Goal: Task Accomplishment & Management: Manage account settings

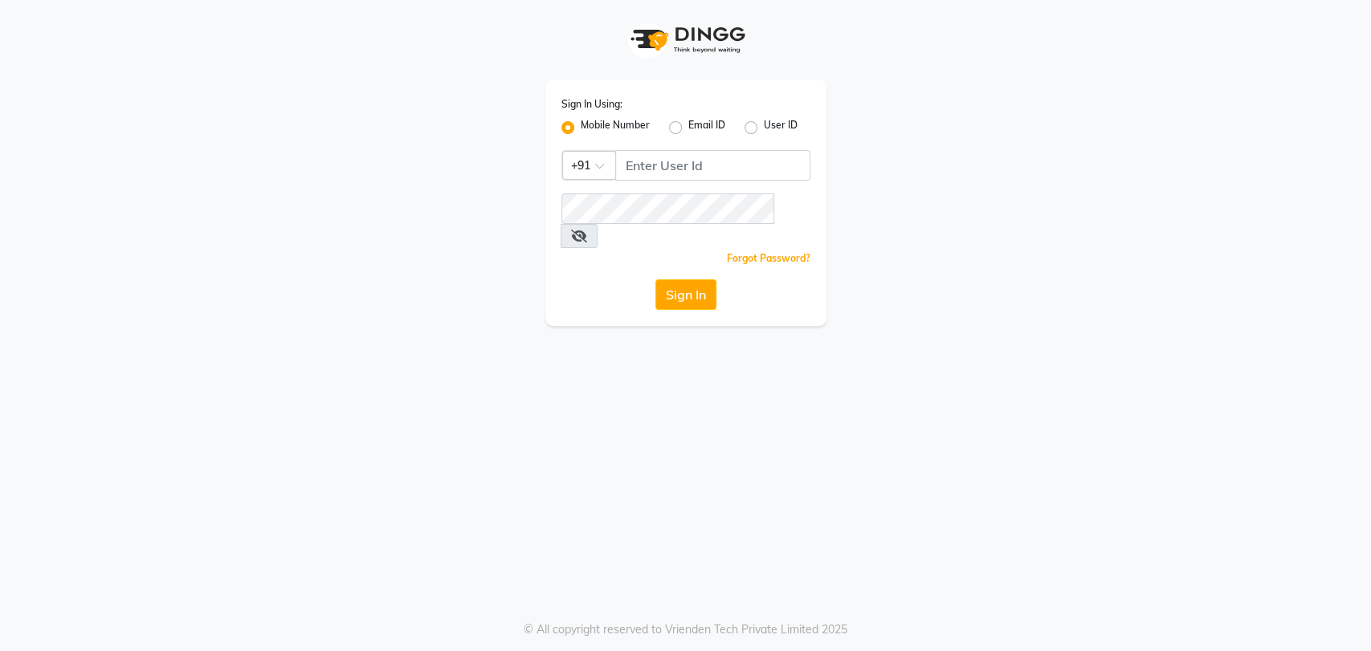
click at [669, 165] on input "Username" at bounding box center [712, 165] width 195 height 31
type input "8867066969"
click at [587, 230] on icon at bounding box center [579, 236] width 16 height 13
click at [704, 280] on button "Sign In" at bounding box center [685, 295] width 61 height 31
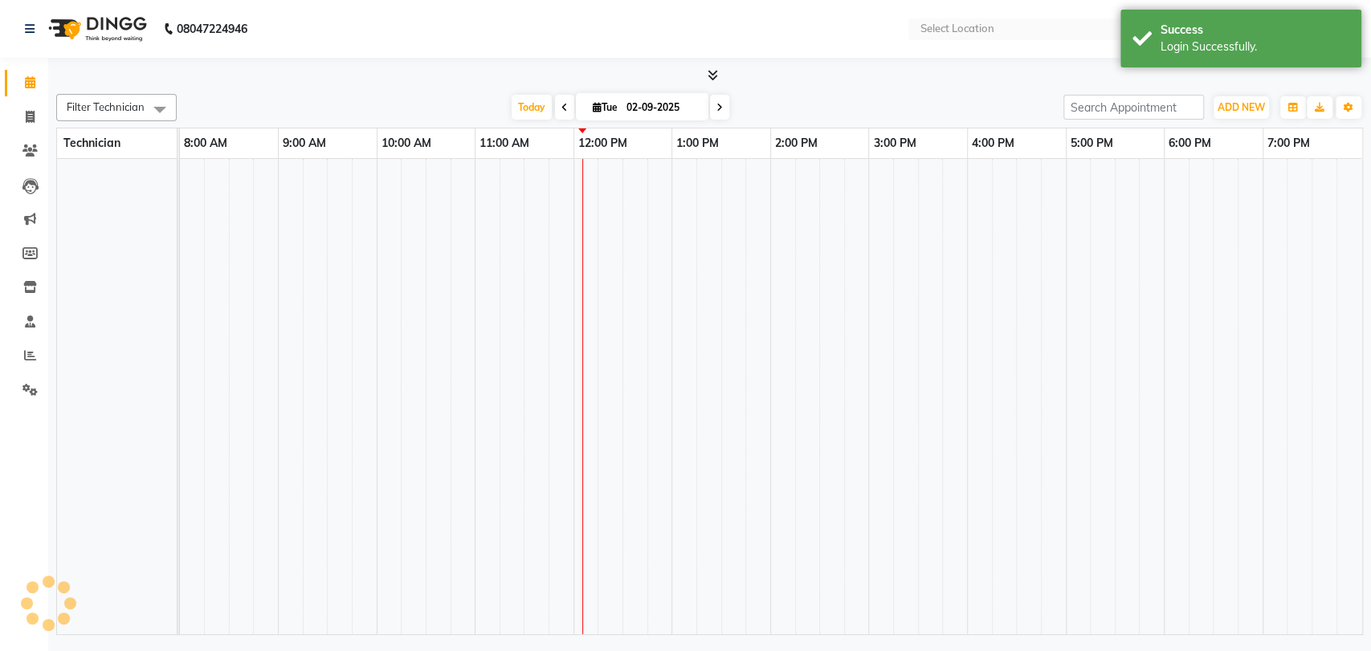
select select "en"
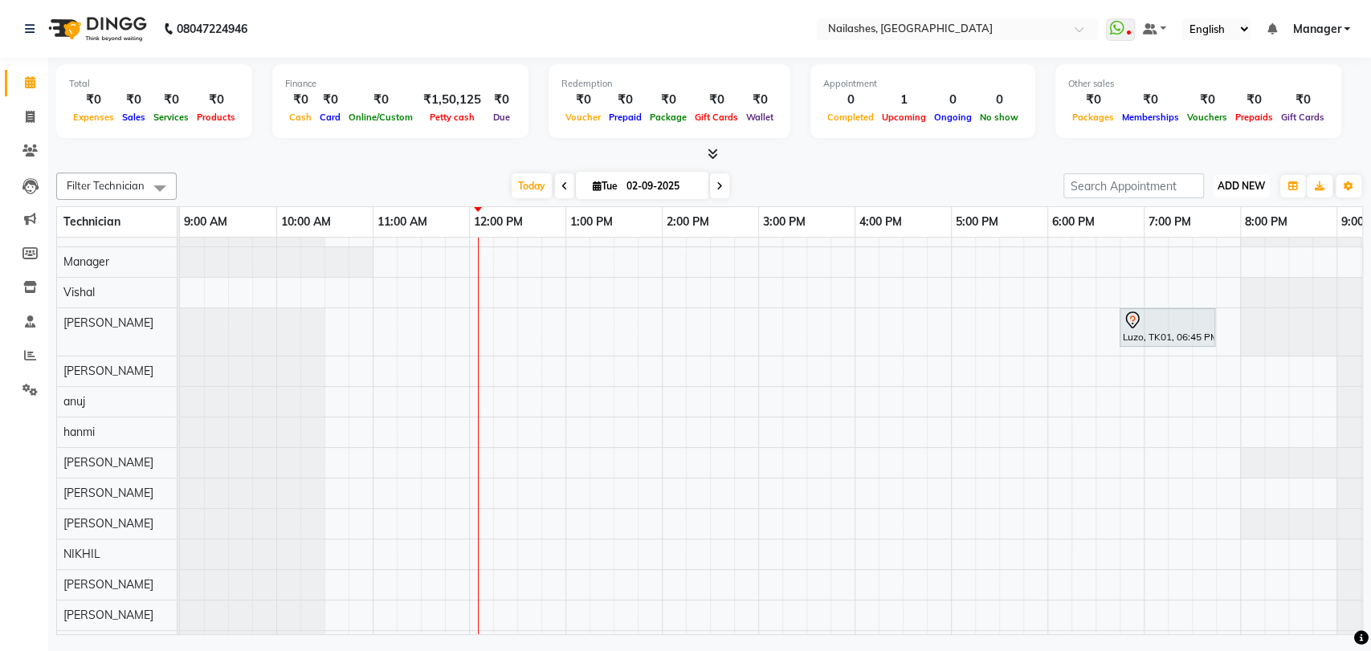
click at [1253, 186] on span "ADD NEW" at bounding box center [1241, 186] width 47 height 12
click at [1218, 208] on button "Add Appointment" at bounding box center [1204, 216] width 127 height 21
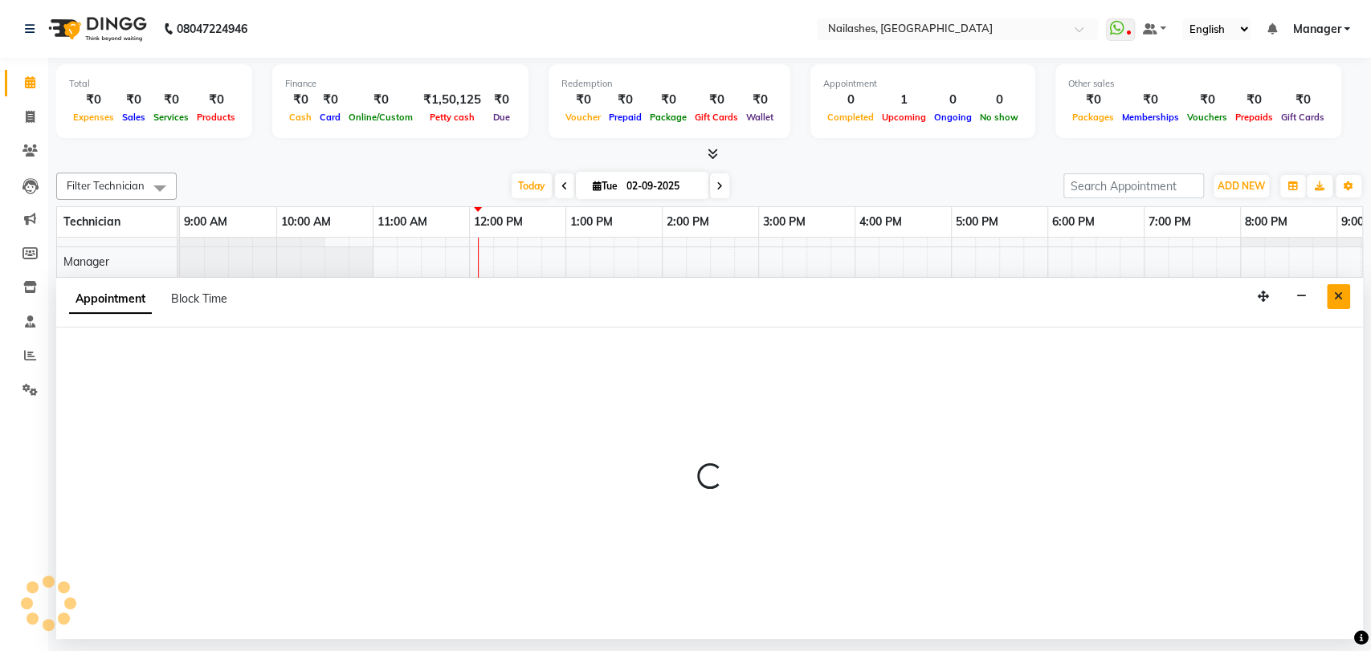
select select "600"
select select "tentative"
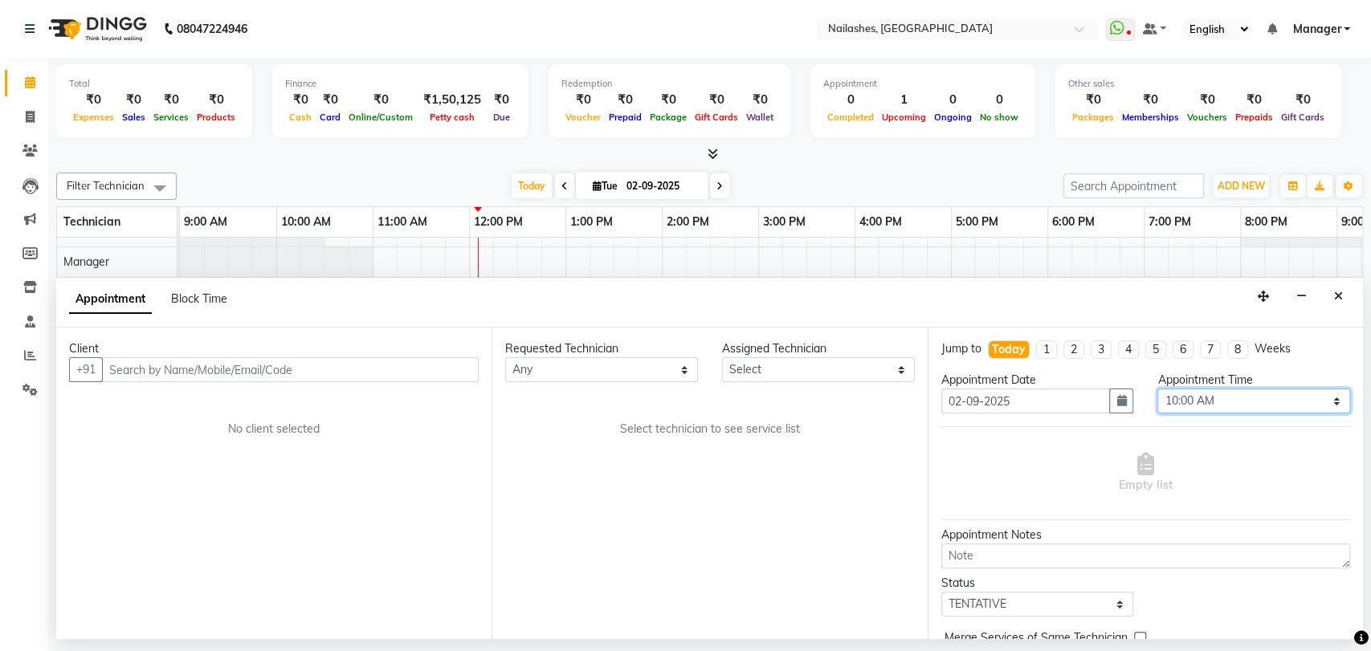
click at [1325, 394] on select "Select 10:00 AM 10:15 AM 10:30 AM 10:45 AM 11:00 AM 11:15 AM 11:30 AM 11:45 AM …" at bounding box center [1253, 401] width 193 height 25
select select "810"
click at [1157, 389] on select "Select 10:00 AM 10:15 AM 10:30 AM 10:45 AM 11:00 AM 11:15 AM 11:30 AM 11:45 AM …" at bounding box center [1253, 401] width 193 height 25
click at [686, 372] on select "Any [PERSON_NAME] pid anuj hanmi [PERSON_NAME] [PERSON_NAME] Manager [PERSON_NA…" at bounding box center [601, 369] width 193 height 25
select select "80584"
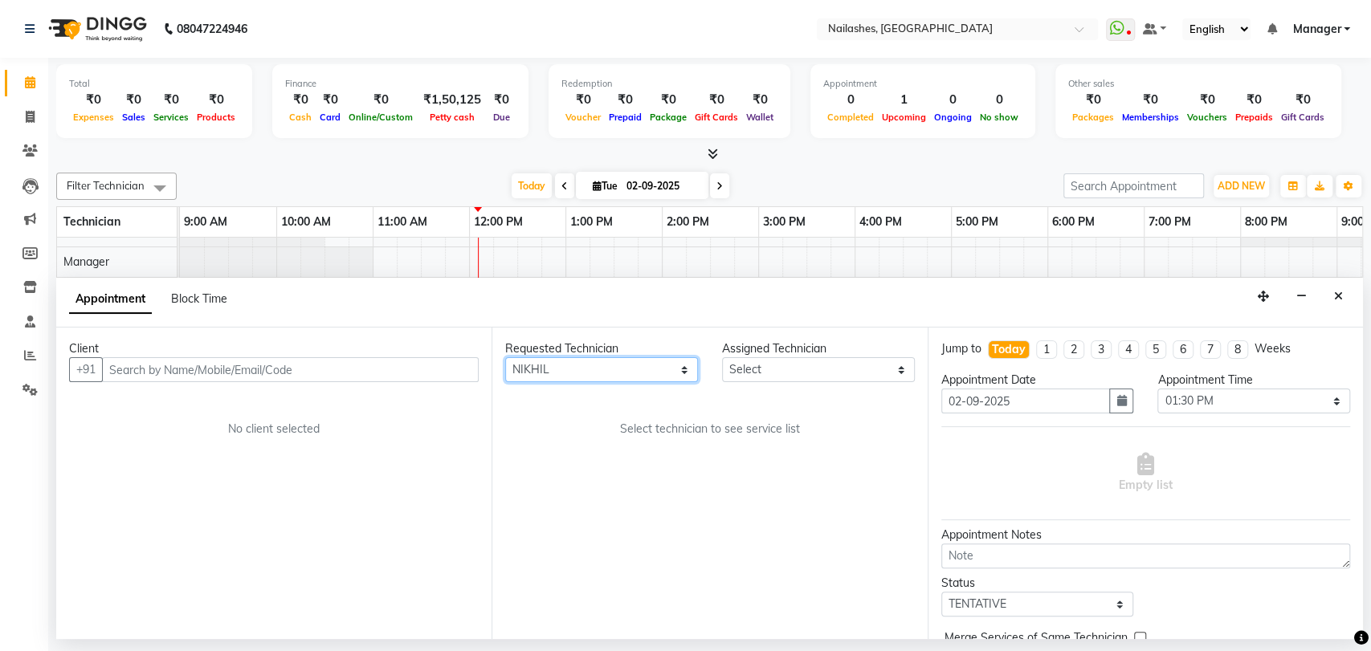
click at [505, 357] on select "Any [PERSON_NAME] pid anuj hanmi [PERSON_NAME] [PERSON_NAME] Manager [PERSON_NA…" at bounding box center [601, 369] width 193 height 25
select select "80584"
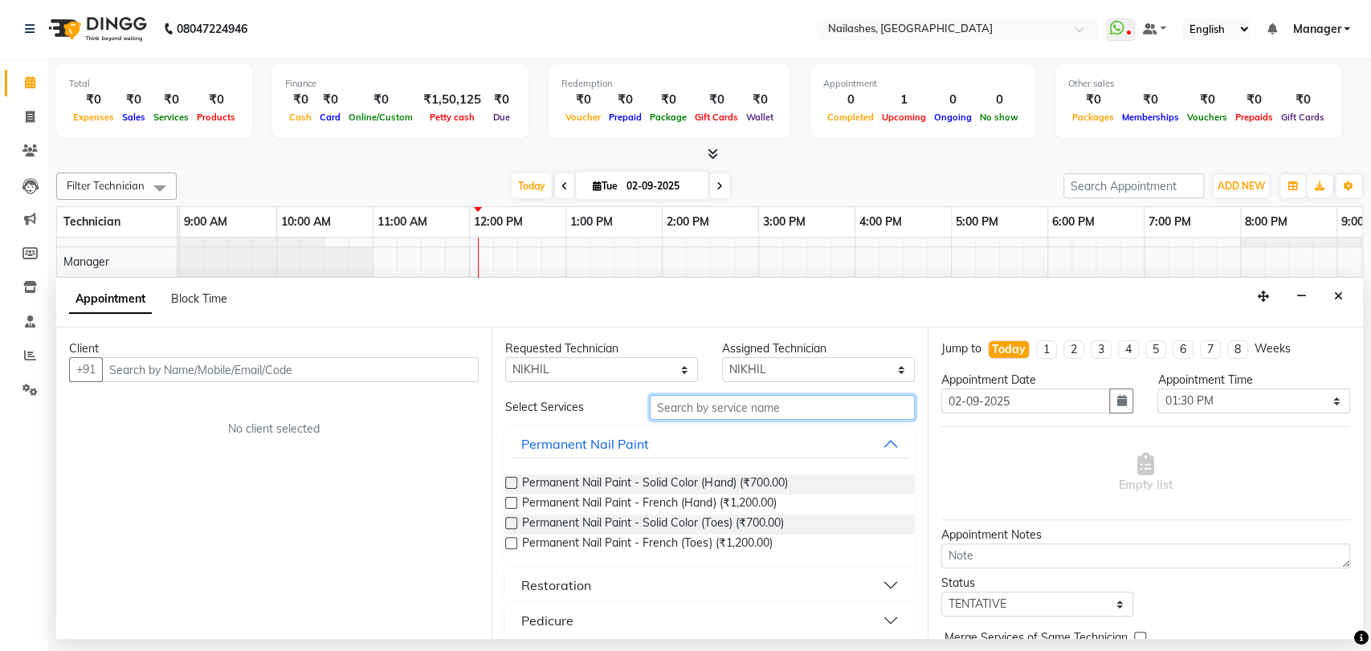
click at [754, 411] on input "text" at bounding box center [782, 407] width 265 height 25
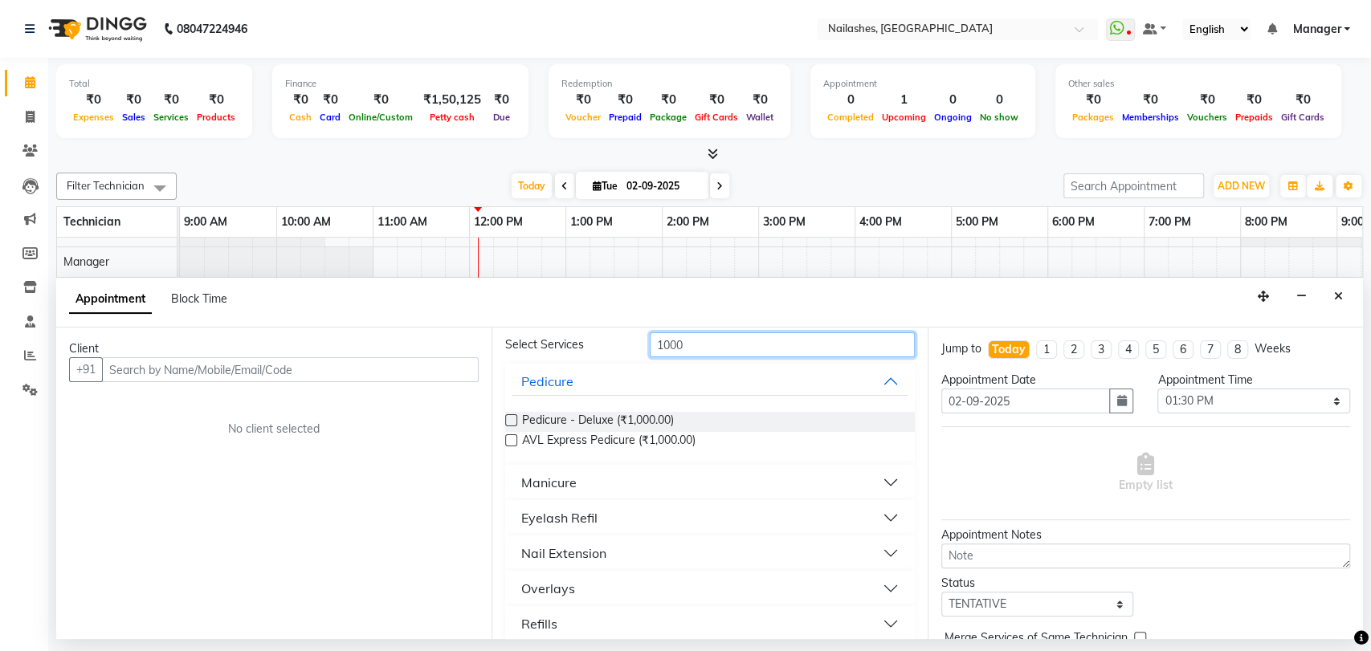
scroll to position [89, 0]
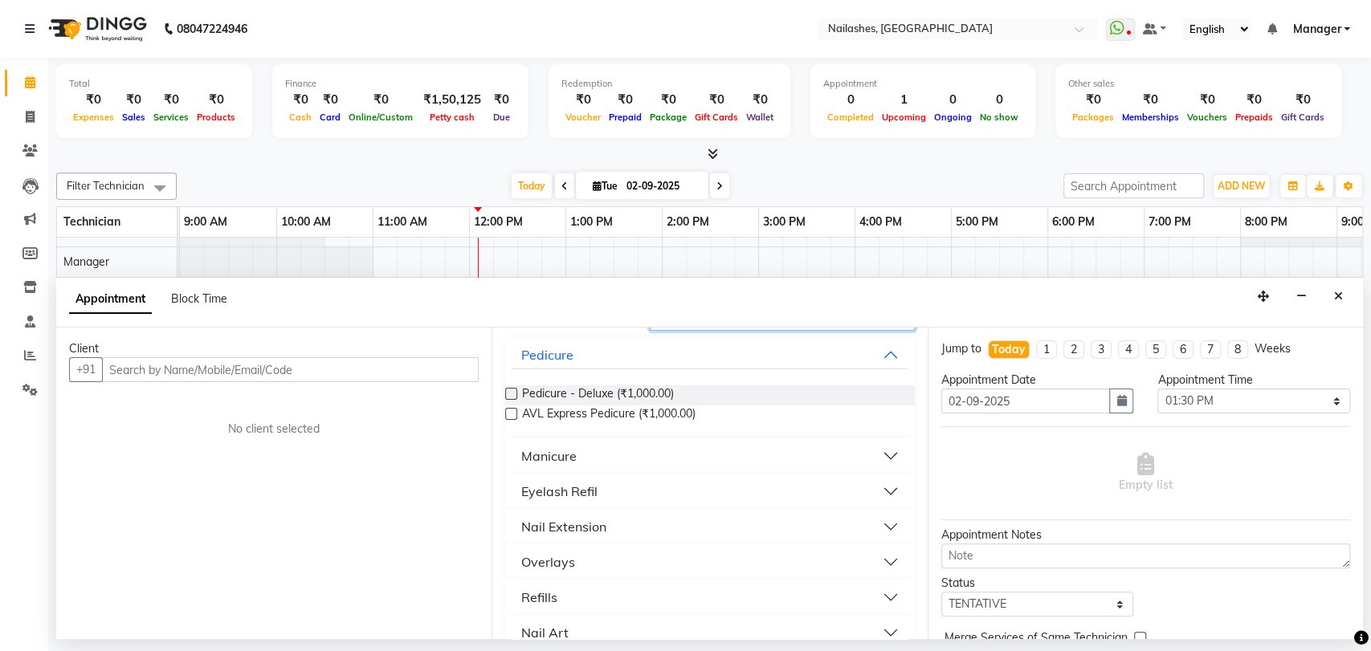
type input "1000"
click at [593, 525] on div "Nail Extension" at bounding box center [563, 526] width 85 height 19
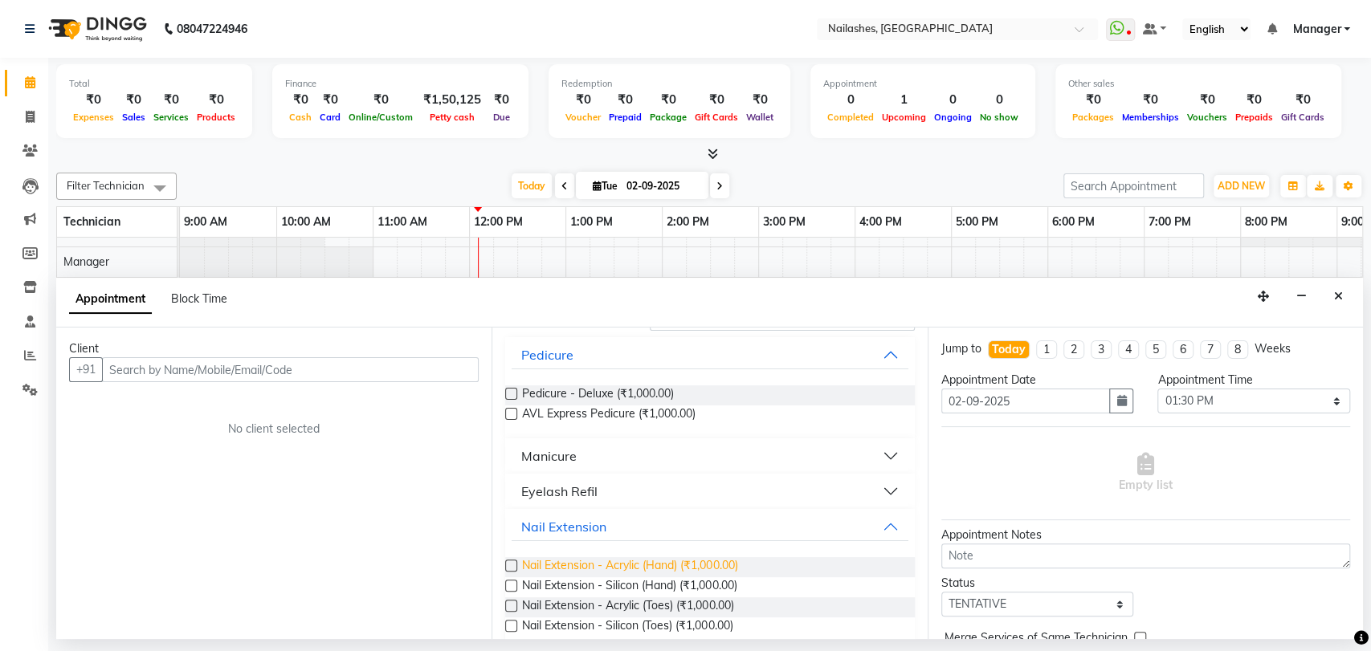
click at [623, 567] on span "Nail Extension - Acrylic (Hand) (₹1,000.00)" at bounding box center [629, 567] width 215 height 20
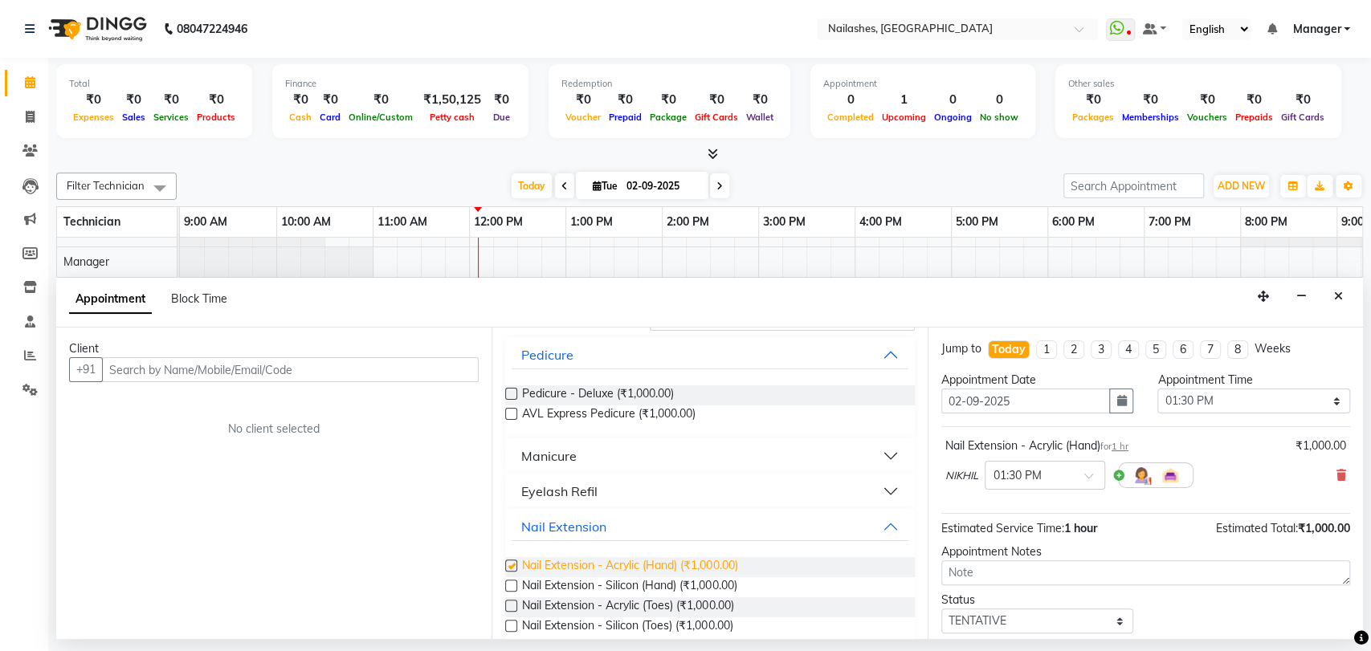
checkbox input "false"
drag, startPoint x: 165, startPoint y: 374, endPoint x: 155, endPoint y: 374, distance: 9.6
click at [161, 374] on input "text" at bounding box center [290, 369] width 377 height 25
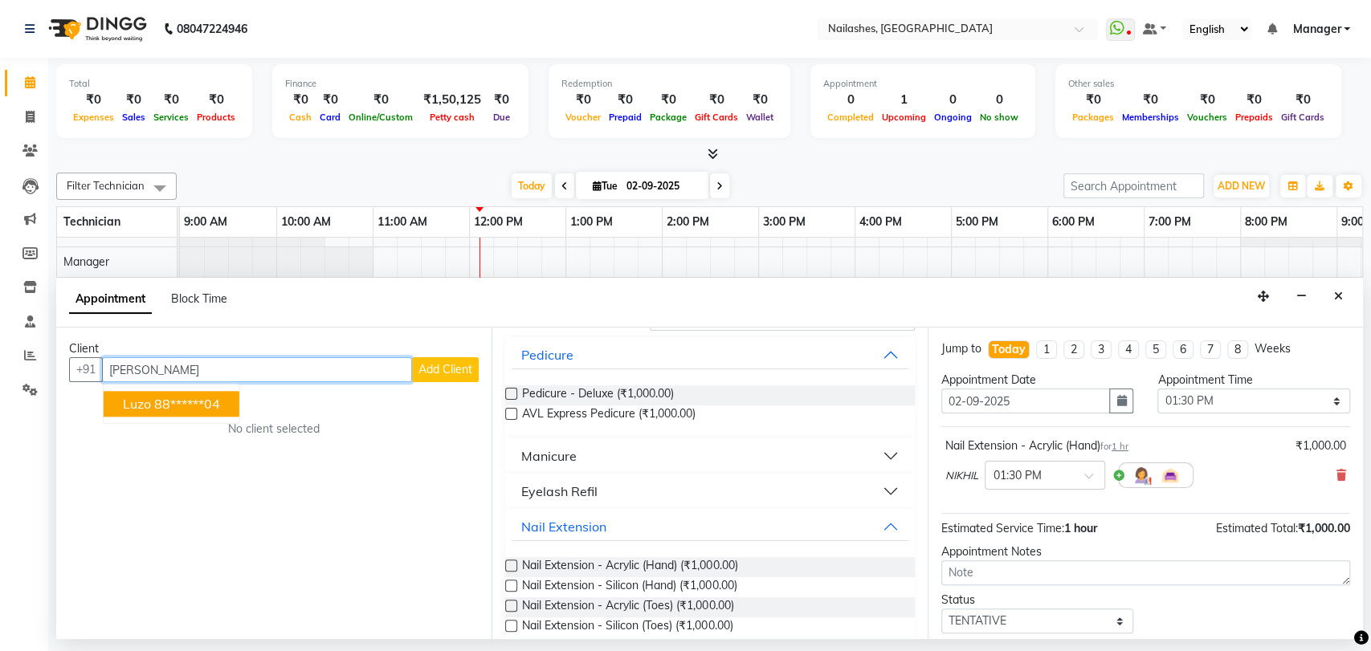
click at [173, 407] on ngb-highlight "88******04" at bounding box center [187, 405] width 66 height 16
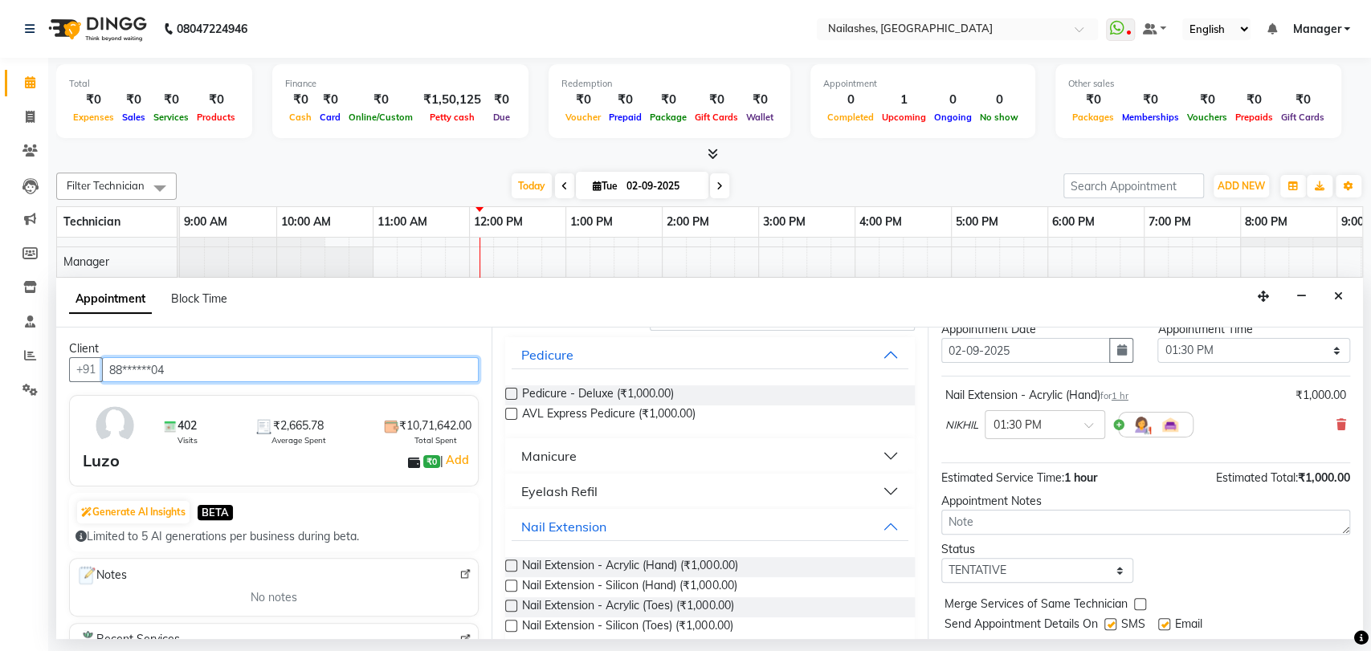
scroll to position [95, 0]
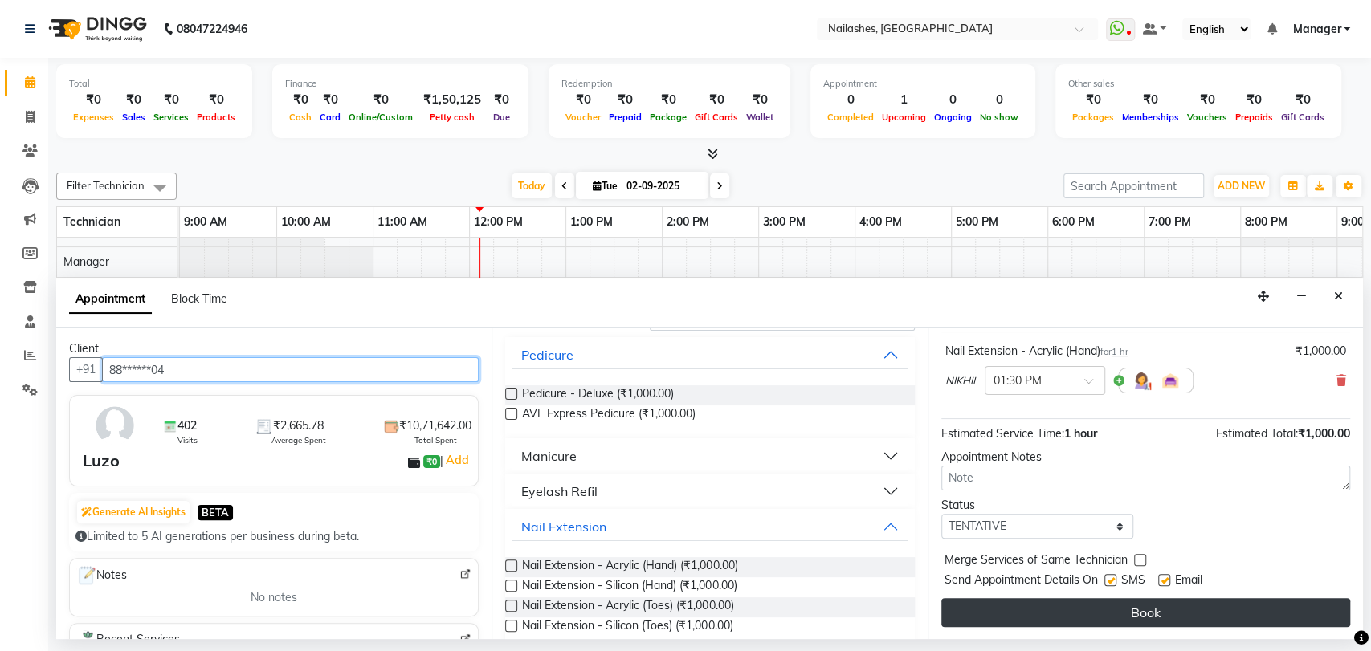
type input "88******04"
click at [1109, 614] on button "Book" at bounding box center [1145, 612] width 409 height 29
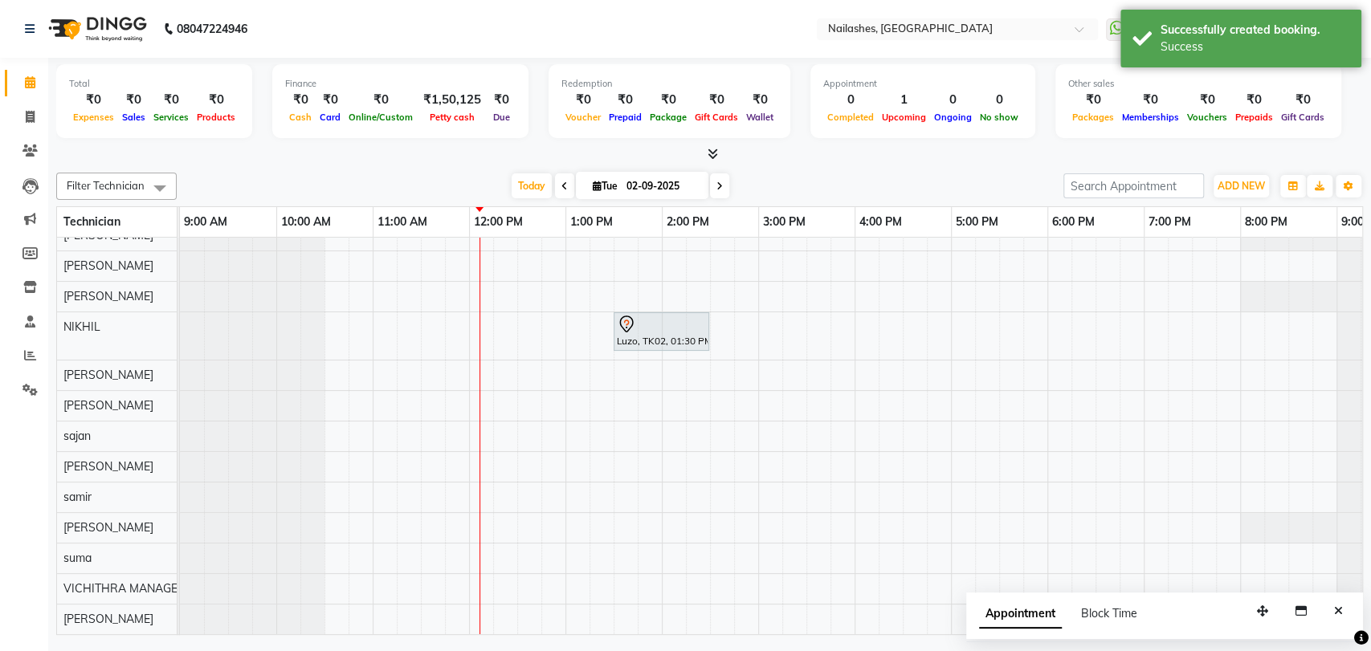
scroll to position [0, 0]
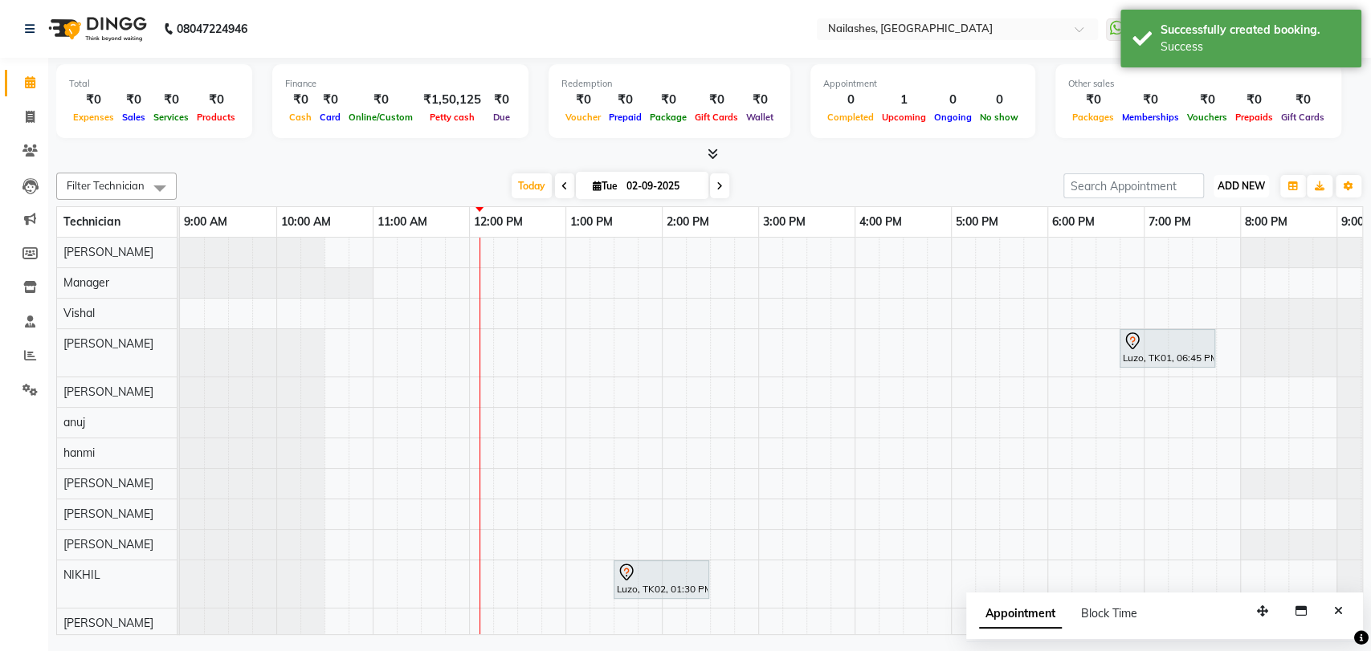
click at [1234, 185] on span "ADD NEW" at bounding box center [1241, 186] width 47 height 12
click at [1202, 209] on button "Add Appointment" at bounding box center [1204, 216] width 127 height 21
select select "600"
select select "tentative"
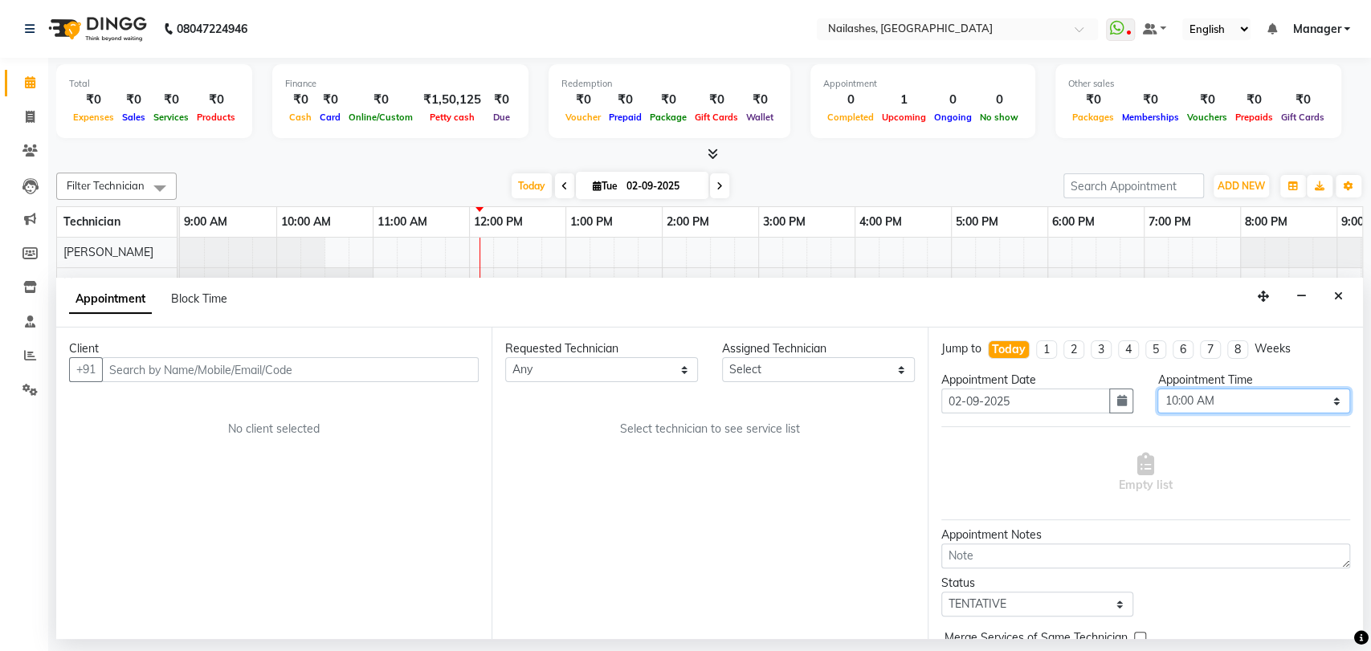
click at [1324, 394] on select "Select 10:00 AM 10:15 AM 10:30 AM 10:45 AM 11:00 AM 11:15 AM 11:30 AM 11:45 AM …" at bounding box center [1253, 401] width 193 height 25
select select "870"
click at [1157, 389] on select "Select 10:00 AM 10:15 AM 10:30 AM 10:45 AM 11:00 AM 11:15 AM 11:30 AM 11:45 AM …" at bounding box center [1253, 401] width 193 height 25
click at [684, 364] on select "Any [PERSON_NAME] pid anuj hanmi [PERSON_NAME] [PERSON_NAME] Manager [PERSON_NA…" at bounding box center [601, 369] width 193 height 25
select select "82227"
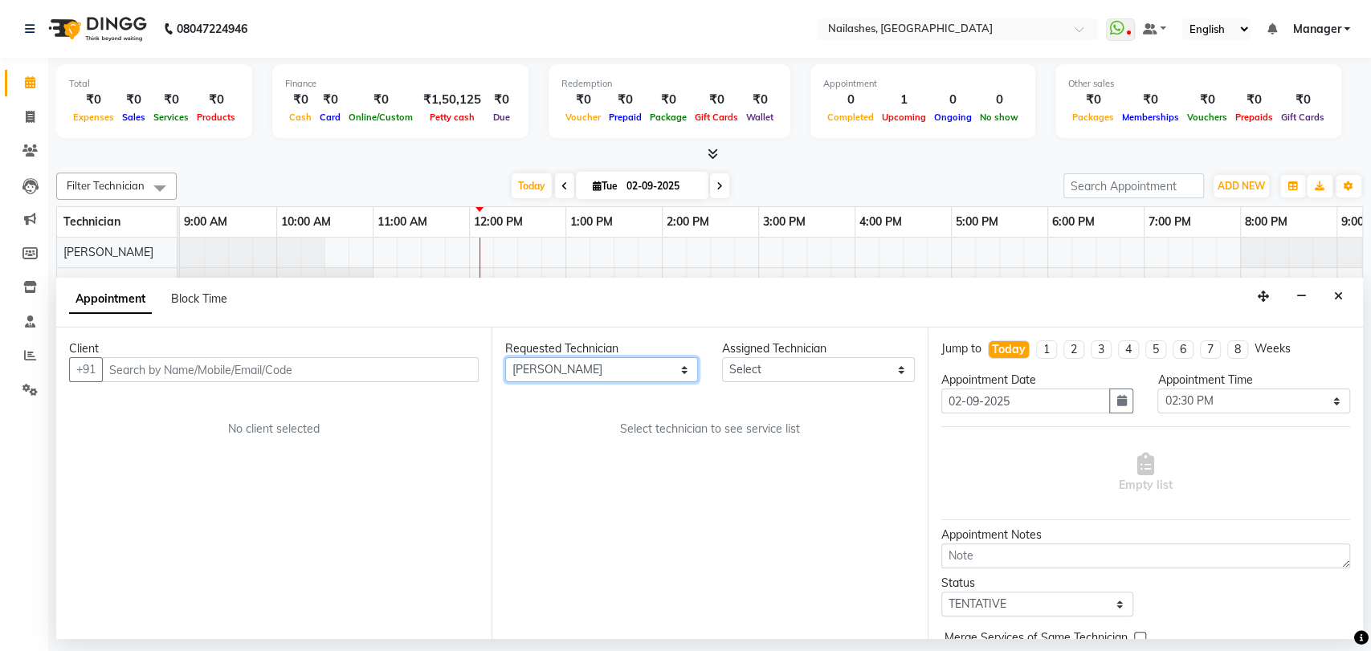
click at [505, 357] on select "Any [PERSON_NAME] pid anuj hanmi [PERSON_NAME] [PERSON_NAME] Manager [PERSON_NA…" at bounding box center [601, 369] width 193 height 25
select select "82227"
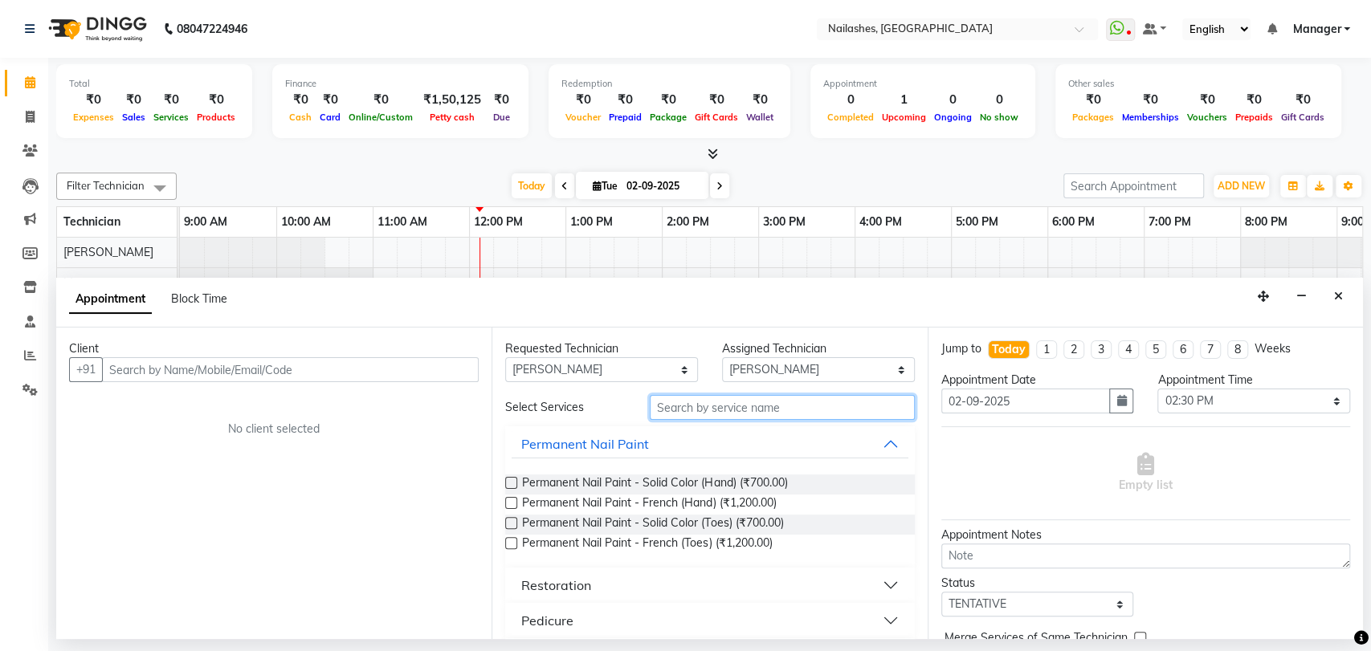
click at [714, 406] on input "text" at bounding box center [782, 407] width 265 height 25
type input "500"
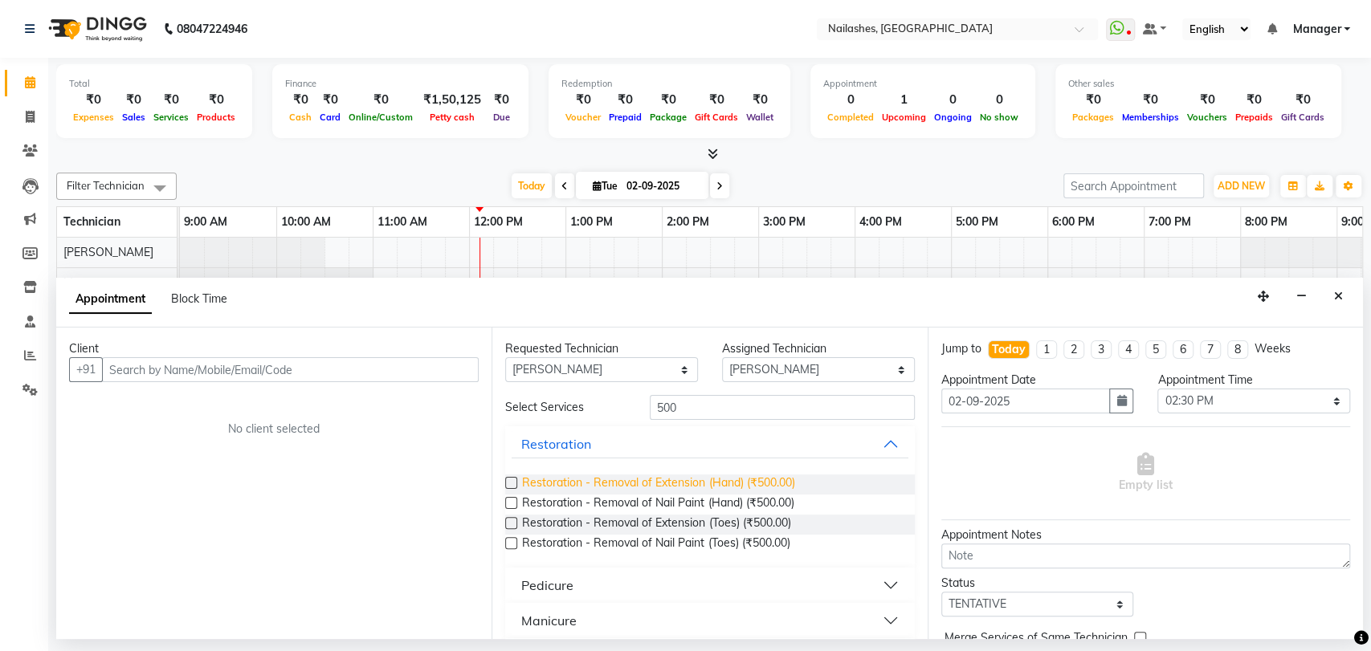
click at [681, 482] on span "Restoration - Removal of Extension (Hand) (₹500.00)" at bounding box center [658, 485] width 272 height 20
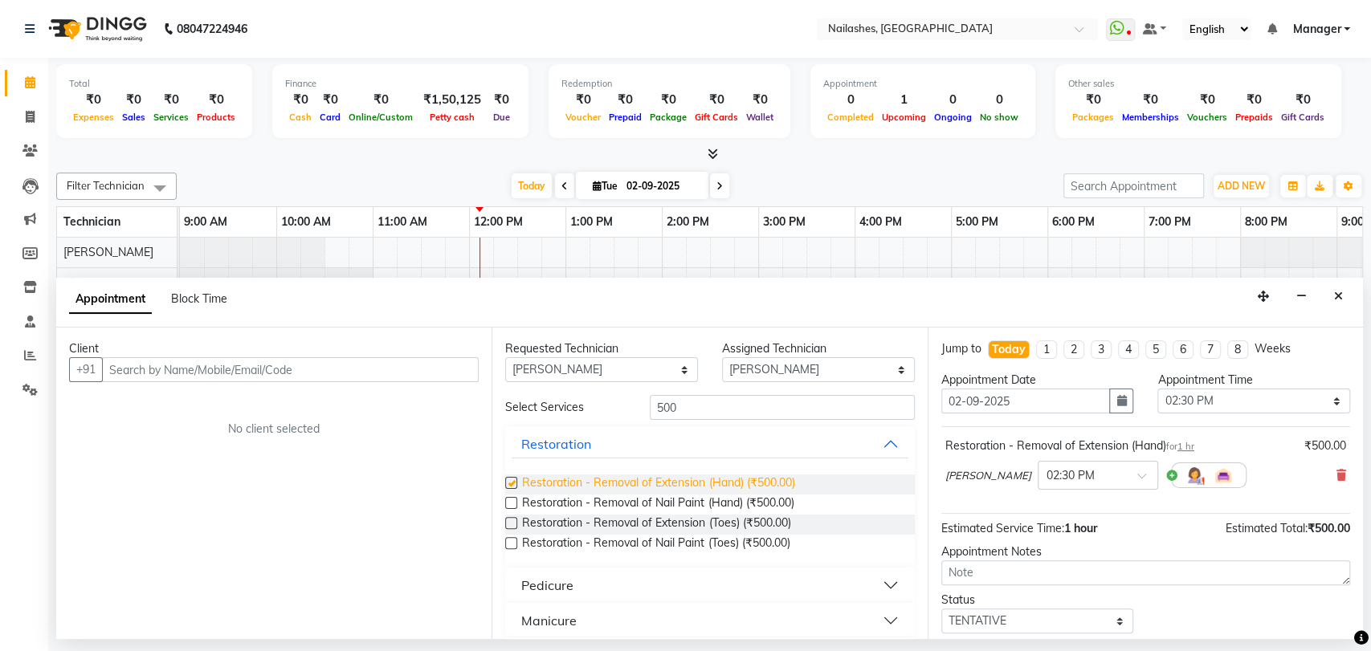
checkbox input "false"
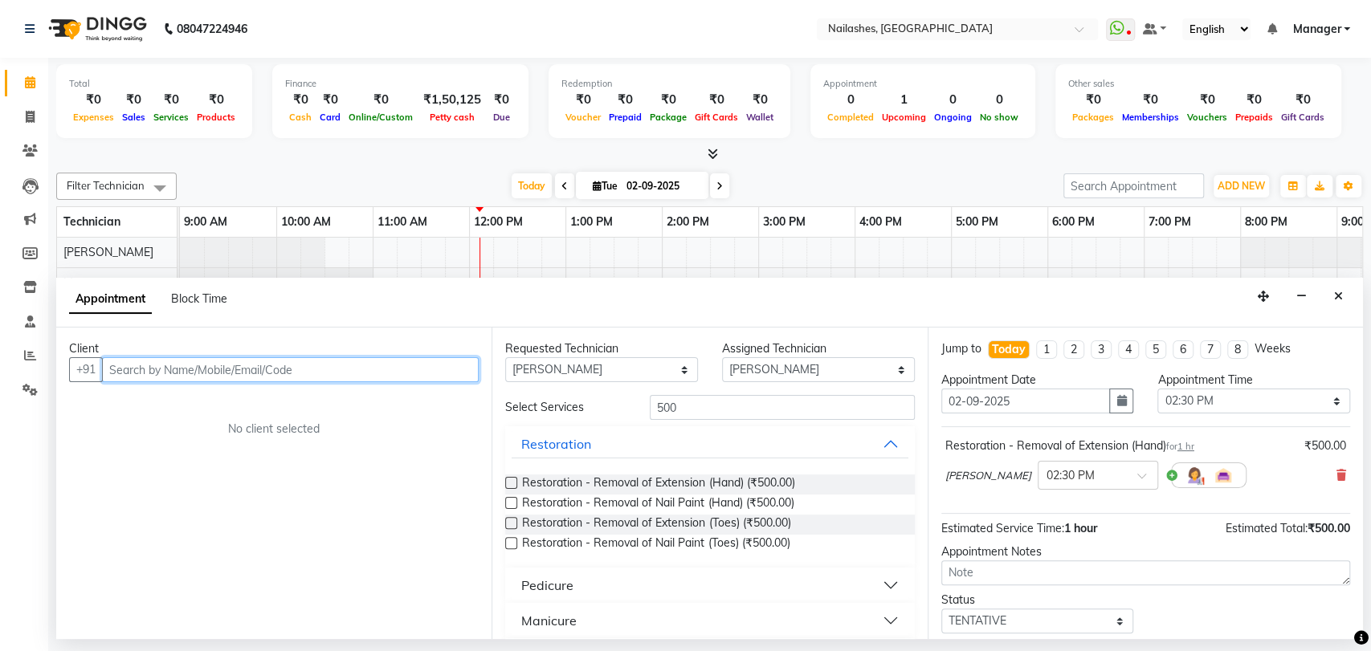
click at [171, 369] on input "text" at bounding box center [290, 369] width 377 height 25
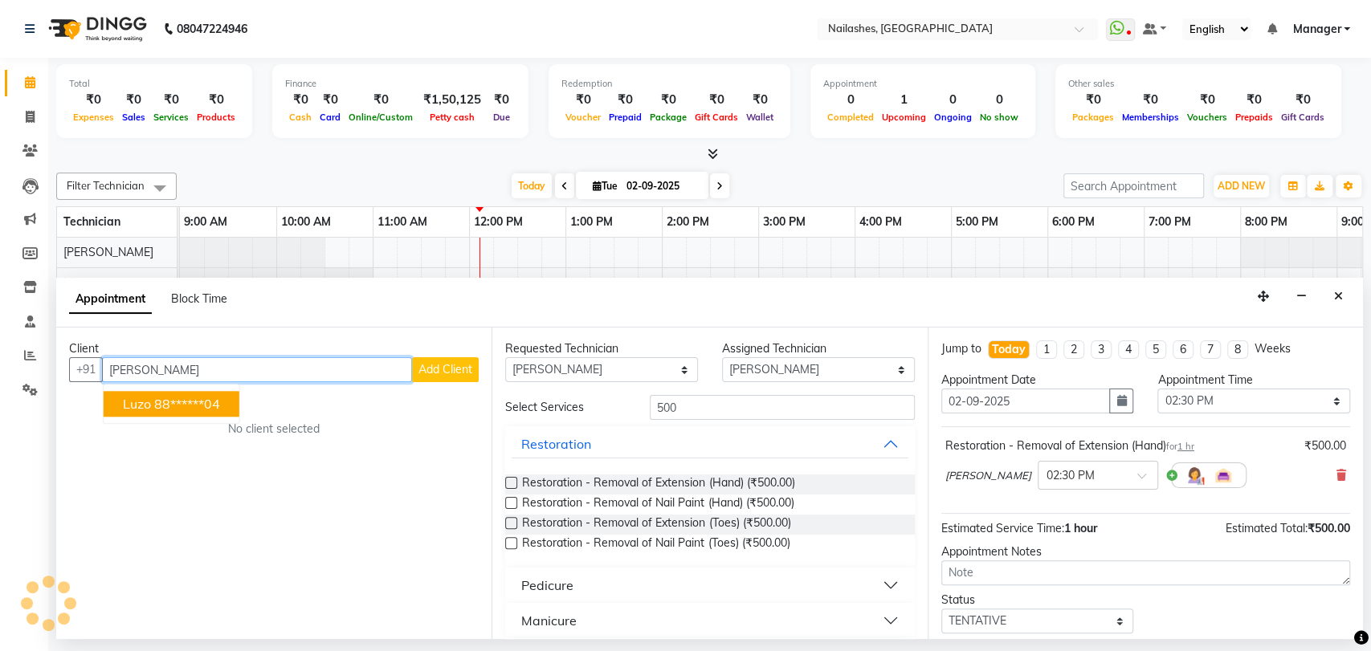
click at [182, 404] on ngb-highlight "88******04" at bounding box center [187, 405] width 66 height 16
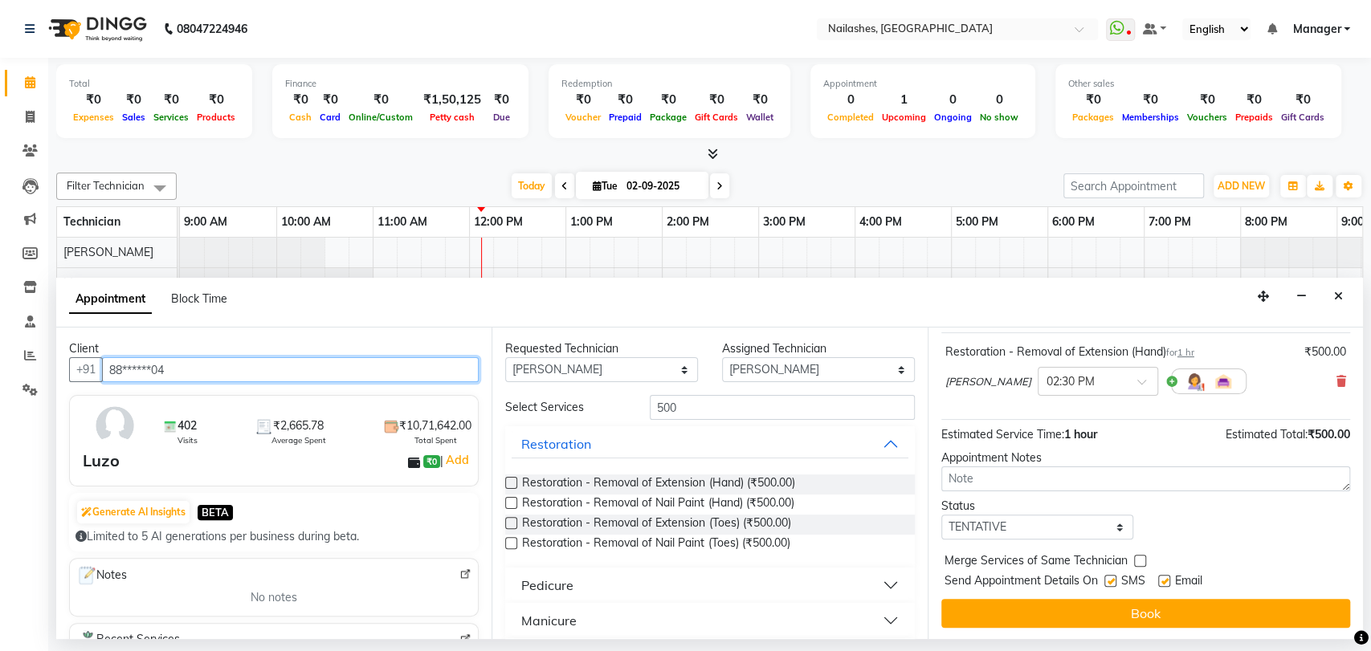
scroll to position [95, 0]
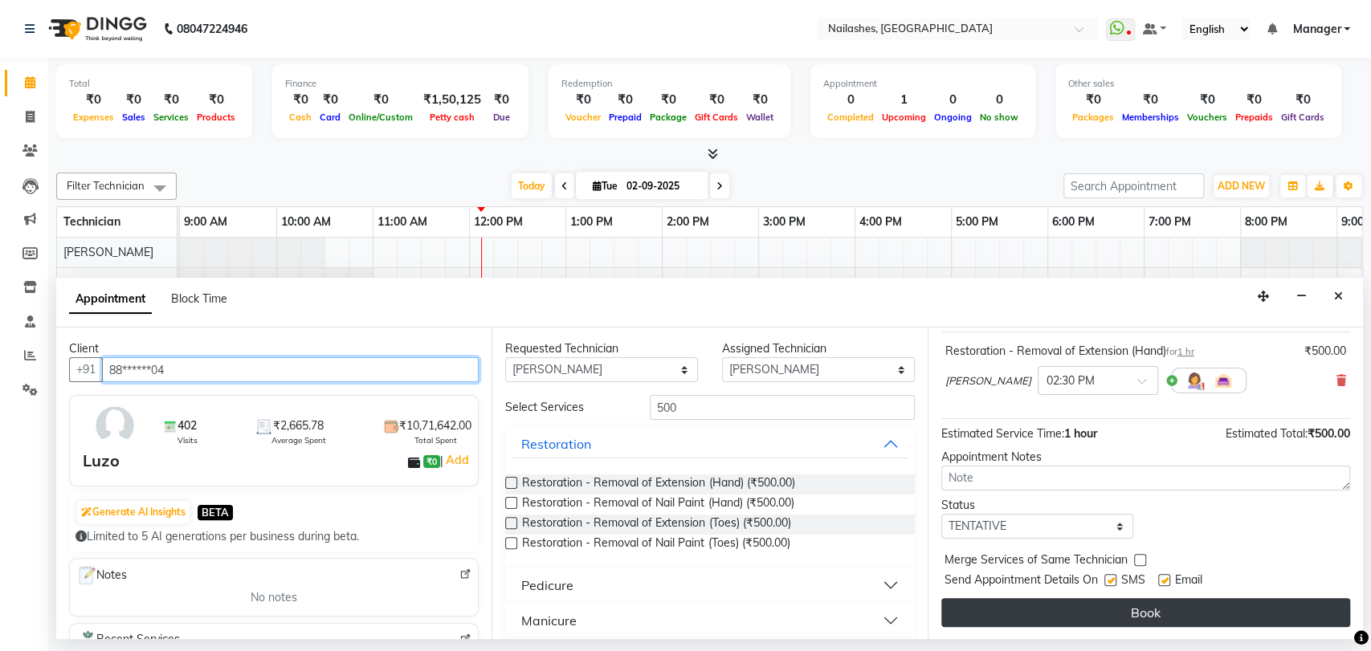
type input "88******04"
click at [1150, 606] on button "Book" at bounding box center [1145, 612] width 409 height 29
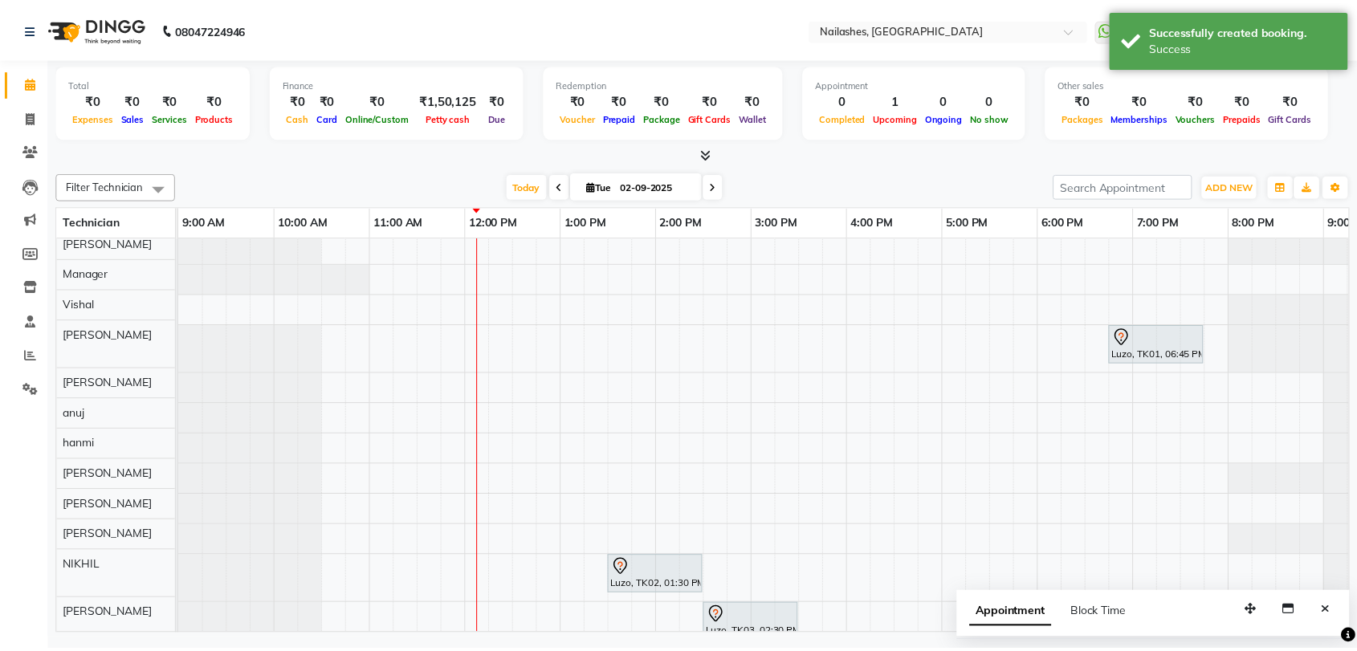
scroll to position [0, 0]
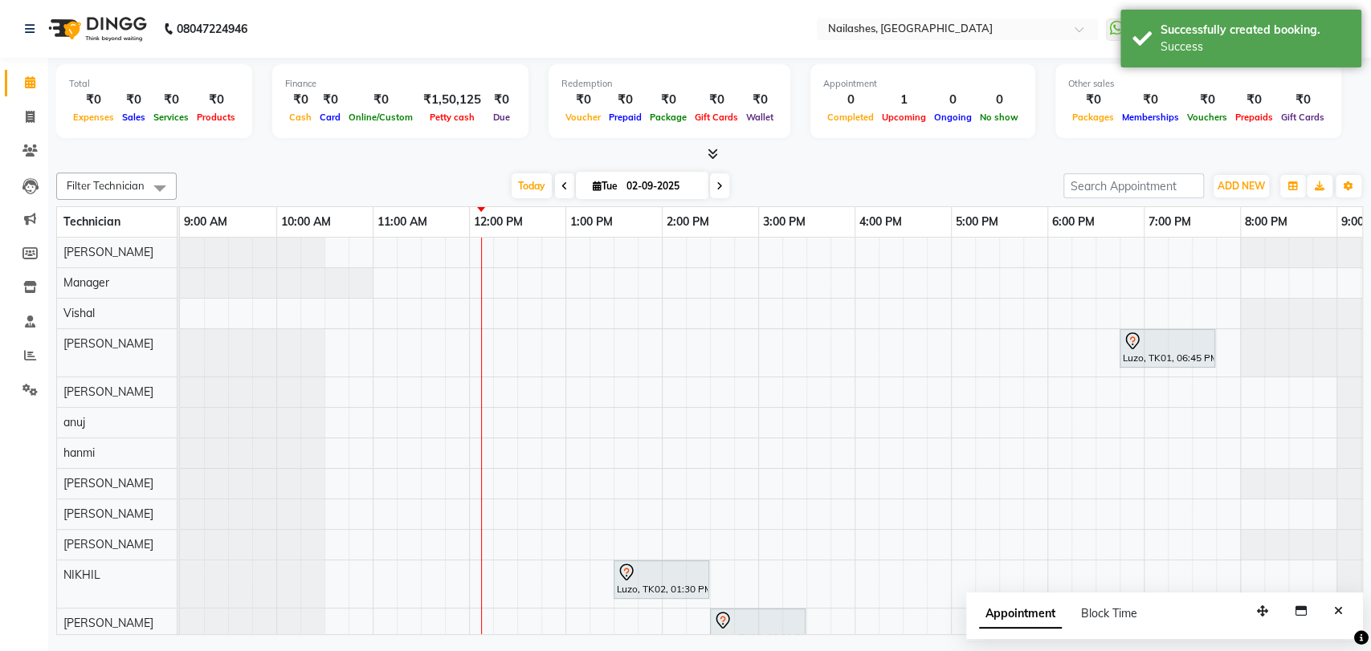
click at [711, 151] on icon at bounding box center [713, 154] width 10 height 12
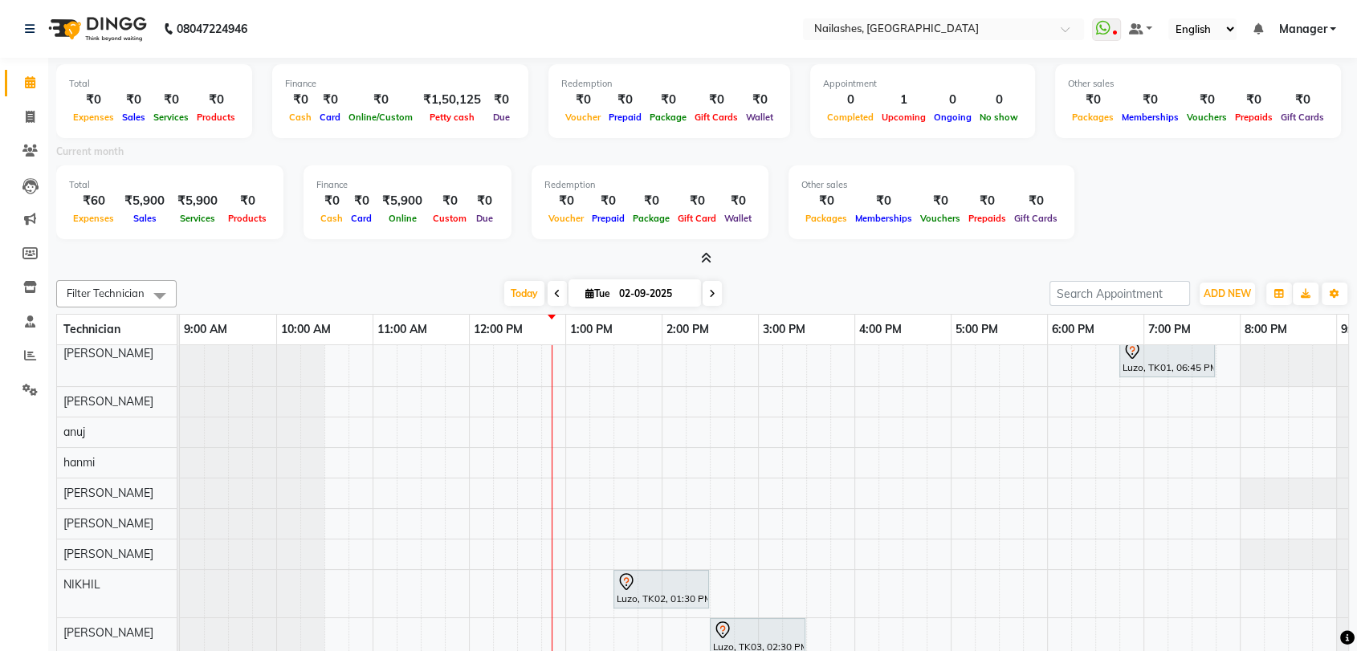
scroll to position [187, 0]
